Goal: Task Accomplishment & Management: Use online tool/utility

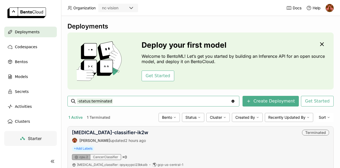
scroll to position [20, 0]
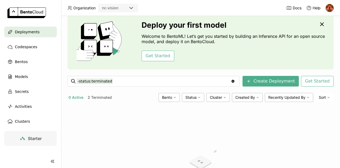
click at [106, 98] on button "2 Terminated" at bounding box center [100, 97] width 26 height 7
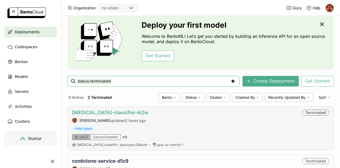
click at [102, 113] on link "[MEDICAL_DATA]-classifier-ik2w" at bounding box center [110, 113] width 76 height 6
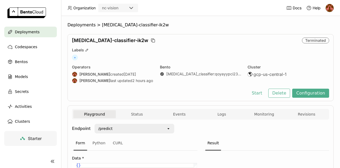
scroll to position [33, 0]
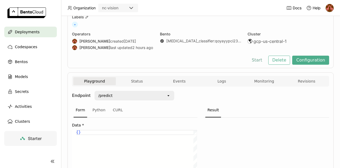
click at [261, 60] on button "Start" at bounding box center [257, 60] width 18 height 9
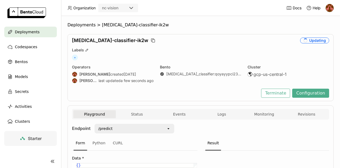
click at [27, 33] on span "Deployments" at bounding box center [27, 32] width 25 height 6
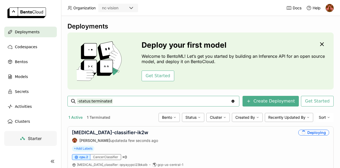
scroll to position [20, 0]
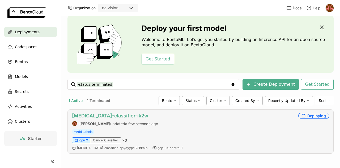
click at [115, 113] on link "[MEDICAL_DATA]-classifier-ik2w" at bounding box center [110, 116] width 76 height 6
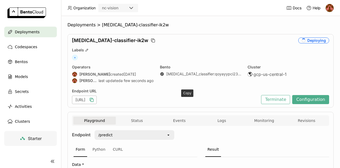
click at [94, 99] on icon "button" at bounding box center [91, 99] width 5 height 5
